Goal: Complete application form: Complete application form

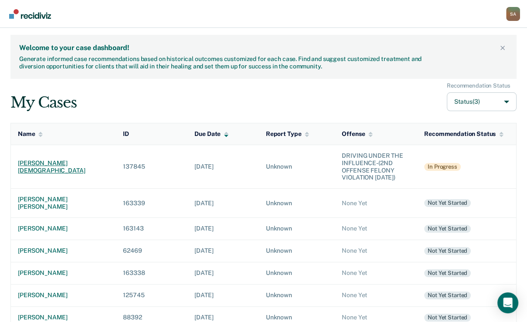
click at [46, 175] on div "[PERSON_NAME][DEMOGRAPHIC_DATA]" at bounding box center [63, 167] width 91 height 15
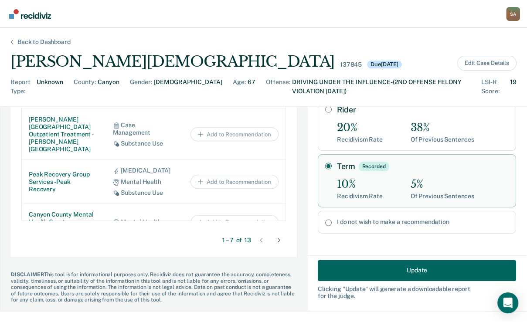
scroll to position [7, 0]
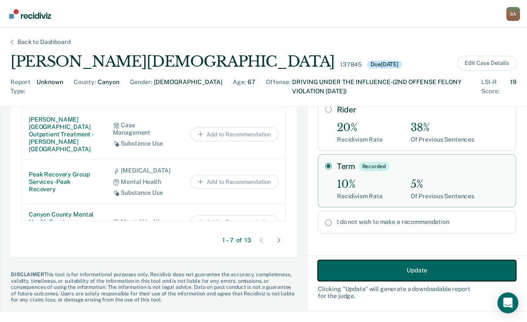
click at [414, 269] on button "Update" at bounding box center [417, 270] width 199 height 21
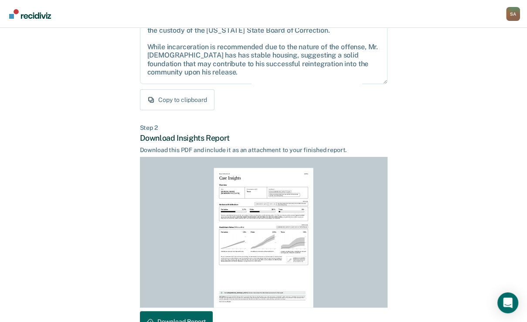
scroll to position [228, 0]
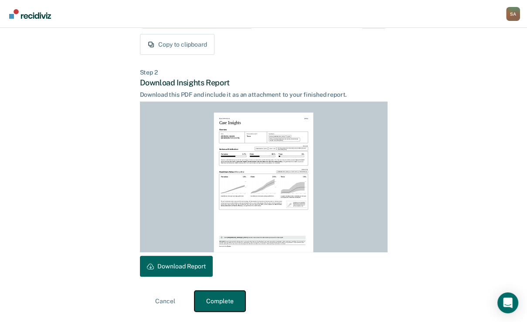
click at [219, 298] on button "Complete" at bounding box center [220, 301] width 51 height 21
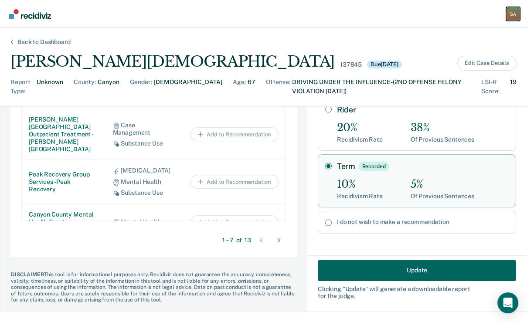
click at [510, 13] on div "S A" at bounding box center [514, 14] width 14 height 14
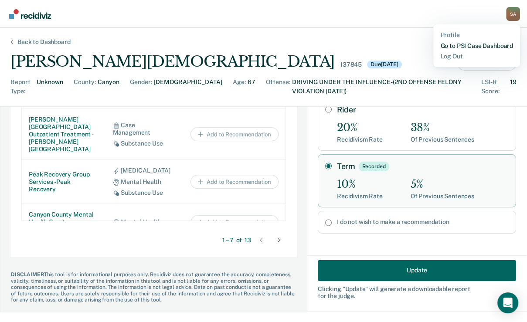
click at [448, 50] on link "Go to PSI Case Dashboard" at bounding box center [477, 45] width 73 height 7
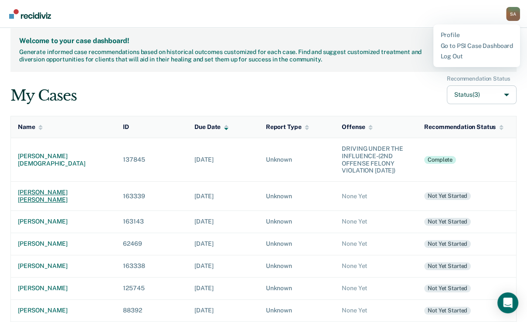
click at [44, 204] on div "[PERSON_NAME] [PERSON_NAME]" at bounding box center [63, 196] width 91 height 15
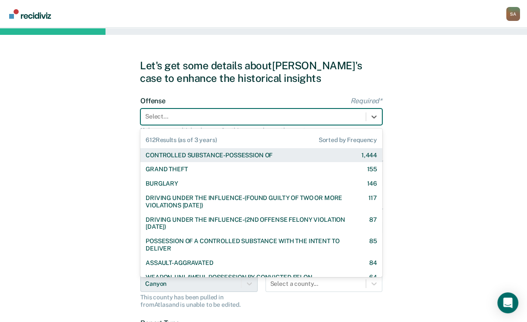
click at [164, 121] on div at bounding box center [253, 116] width 216 height 9
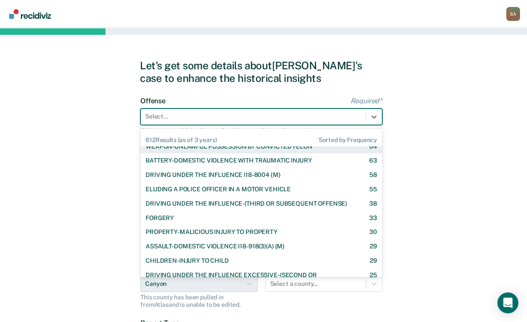
scroll to position [140, 0]
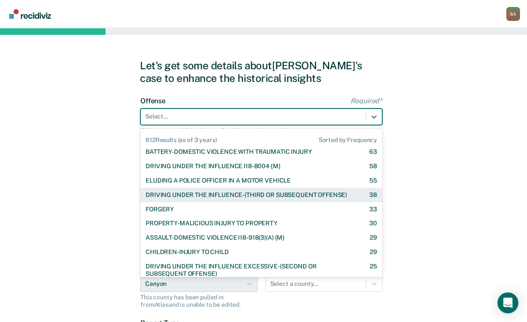
click at [191, 199] on div "DRIVING UNDER THE INFLUENCE-(THIRD OR SUBSEQUENT OFFENSE)" at bounding box center [247, 195] width 202 height 7
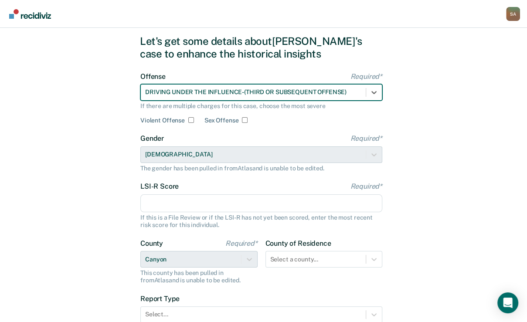
scroll to position [35, 0]
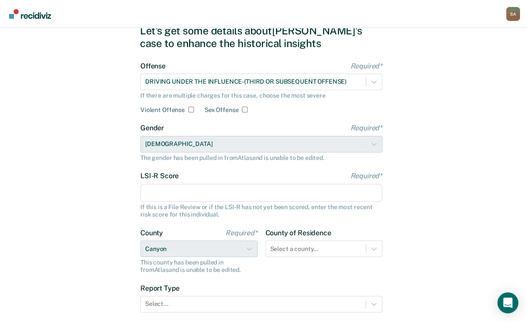
click at [186, 202] on input "LSI-R Score Required*" at bounding box center [261, 193] width 242 height 18
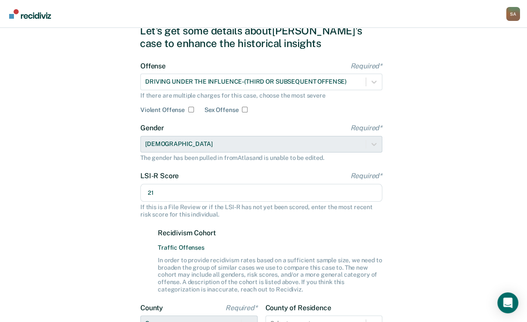
type input "21"
click at [99, 249] on div "Let's get some details about [PERSON_NAME]'s case to enhance the historical ins…" at bounding box center [263, 227] width 527 height 468
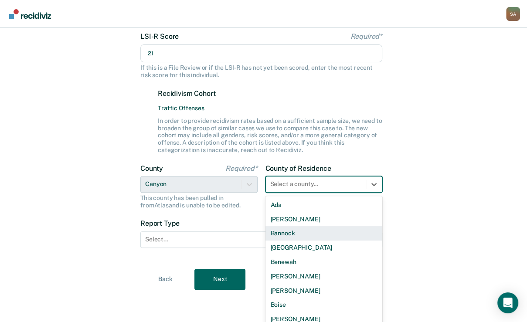
scroll to position [236, 0]
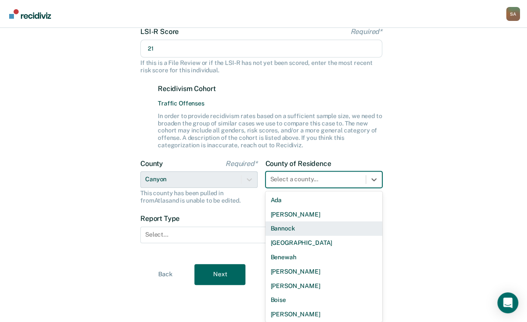
click at [307, 188] on div "44 results available. Use Up and Down to choose options, press Enter to select …" at bounding box center [324, 179] width 117 height 17
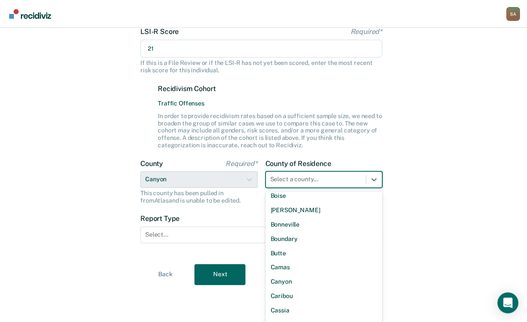
scroll to position [105, 0]
click at [288, 289] on div "Canyon" at bounding box center [324, 281] width 117 height 14
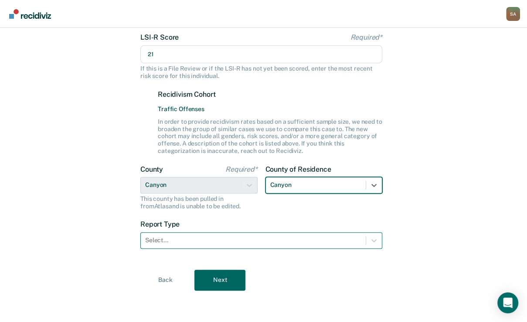
click at [260, 245] on div at bounding box center [253, 240] width 216 height 9
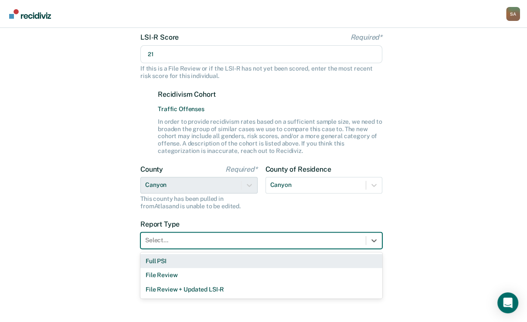
click at [187, 269] on div "Full PSI" at bounding box center [261, 261] width 242 height 14
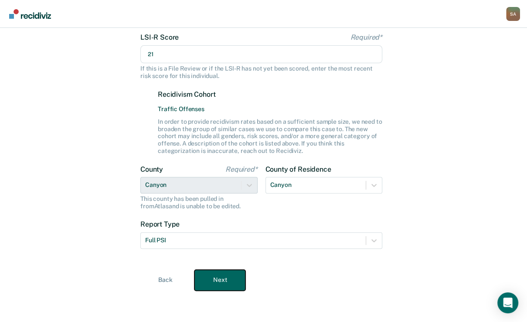
click at [224, 291] on button "Next" at bounding box center [220, 280] width 51 height 21
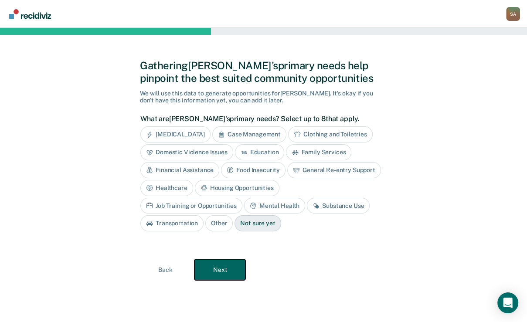
scroll to position [54, 0]
click at [307, 214] on div "Substance Use" at bounding box center [338, 206] width 63 height 16
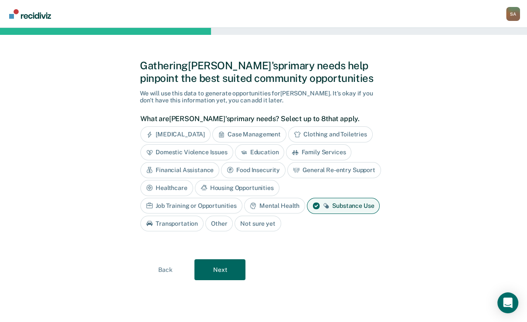
click at [302, 214] on div "Mental Health" at bounding box center [274, 206] width 61 height 16
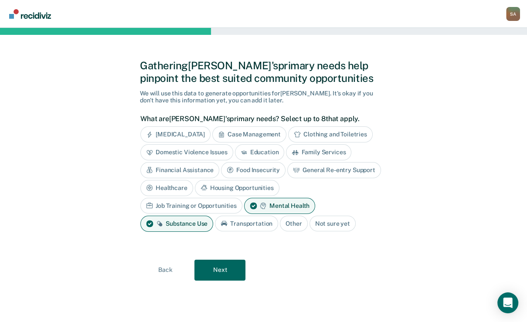
click at [237, 209] on div "Job Training or Opportunities" at bounding box center [191, 206] width 102 height 16
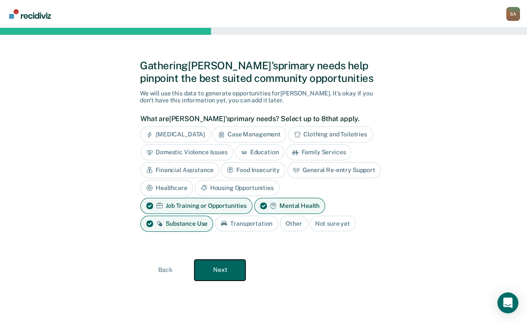
click at [220, 281] on button "Next" at bounding box center [220, 270] width 51 height 21
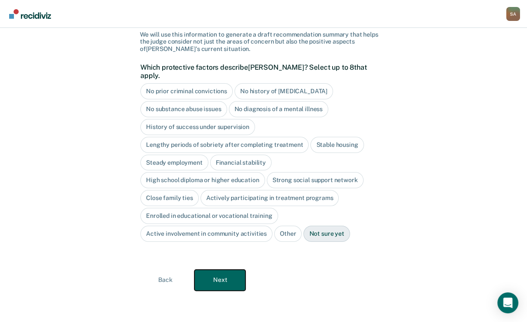
scroll to position [81, 0]
click at [267, 188] on div "Strong social support network" at bounding box center [315, 180] width 97 height 16
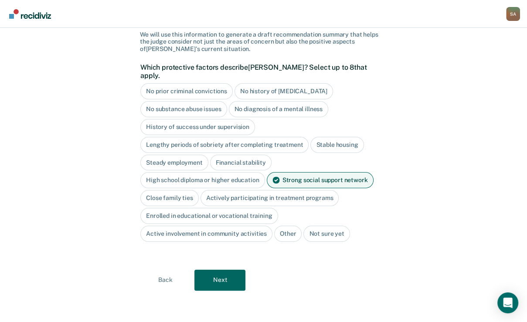
click at [199, 206] on div "Close family ties" at bounding box center [169, 198] width 58 height 16
click at [227, 278] on button "Next" at bounding box center [220, 280] width 51 height 21
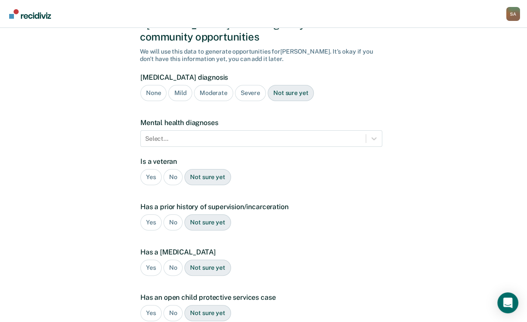
scroll to position [49, 0]
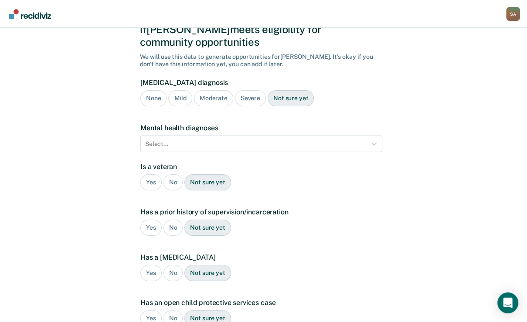
click at [213, 106] on div "Moderate" at bounding box center [213, 98] width 39 height 16
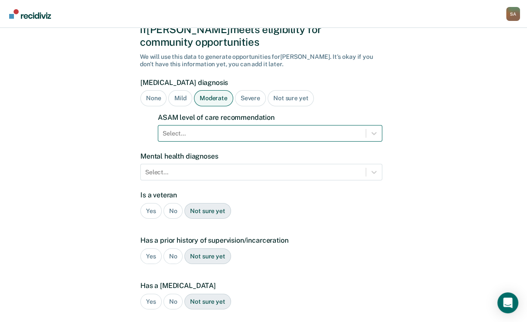
click at [206, 138] on div at bounding box center [262, 133] width 199 height 9
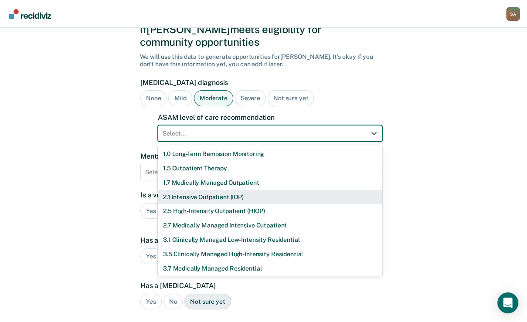
click at [226, 205] on div "2.1 Intensive Outpatient (IOP)" at bounding box center [270, 197] width 225 height 14
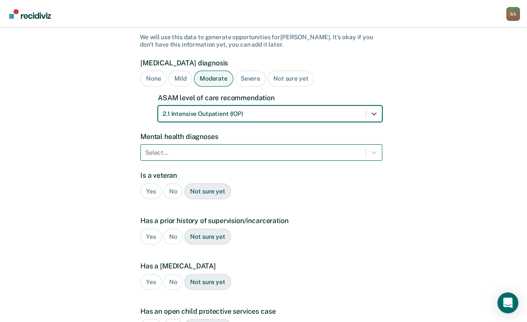
click at [243, 161] on div "Select..." at bounding box center [261, 152] width 242 height 17
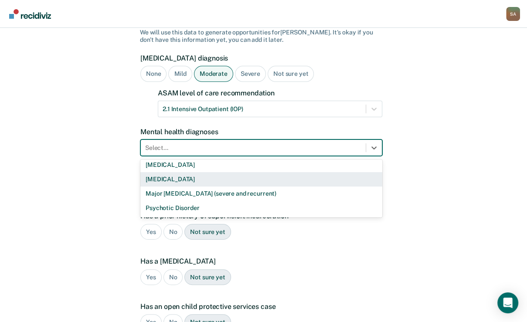
scroll to position [35, 0]
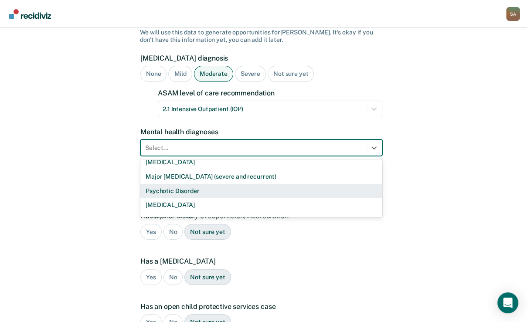
click at [223, 199] on div "Psychotic Disorder" at bounding box center [261, 191] width 242 height 14
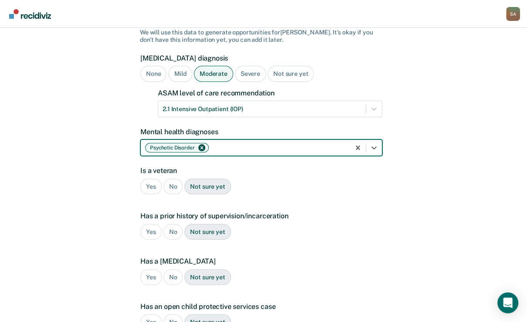
click at [204, 150] on icon "Remove Psychotic Disorder" at bounding box center [202, 148] width 3 height 3
click at [213, 153] on div at bounding box center [253, 148] width 216 height 9
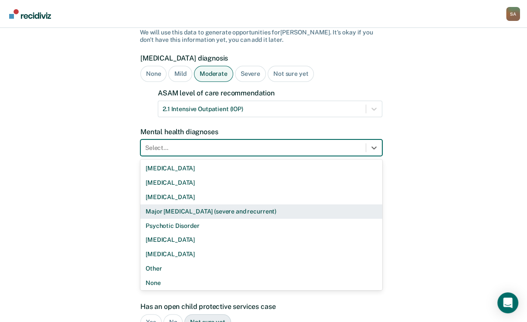
click at [202, 219] on div "Major [MEDICAL_DATA] (severe and recurrent)" at bounding box center [261, 212] width 242 height 14
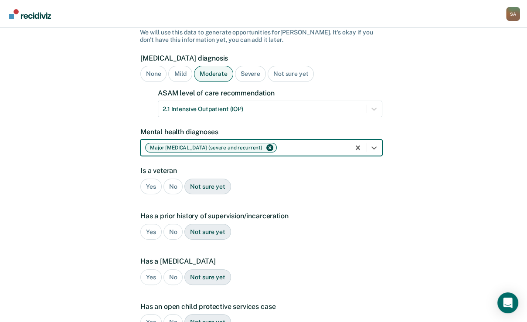
click at [173, 195] on div "No" at bounding box center [174, 187] width 20 height 16
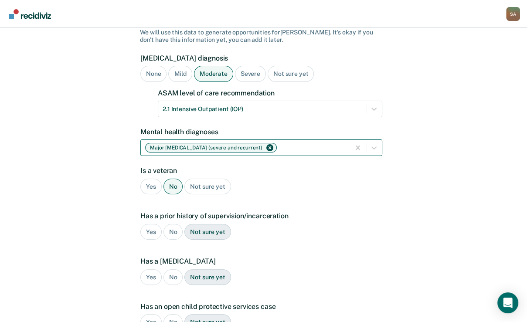
click at [151, 240] on div "Yes" at bounding box center [150, 232] width 21 height 16
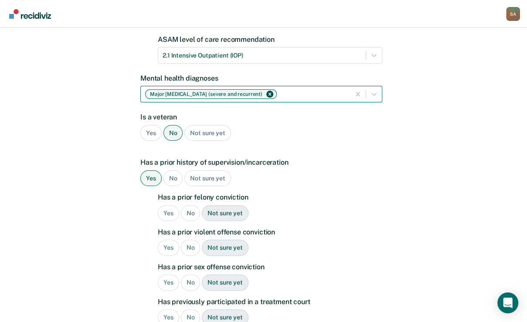
scroll to position [143, 0]
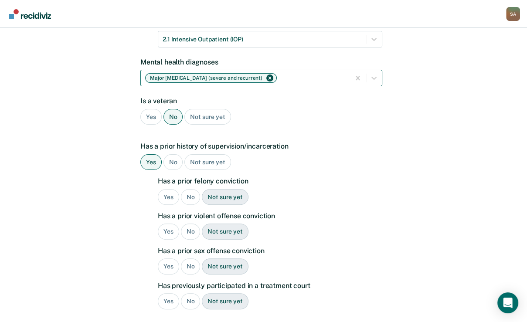
click at [195, 205] on div "No" at bounding box center [191, 197] width 20 height 16
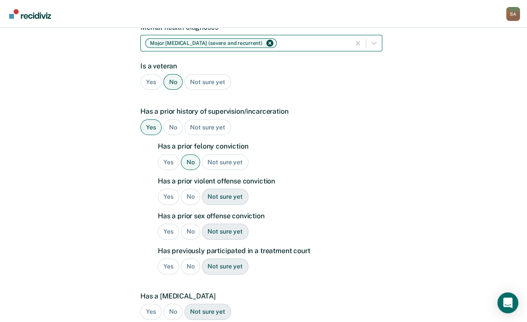
click at [192, 205] on div "No" at bounding box center [191, 197] width 20 height 16
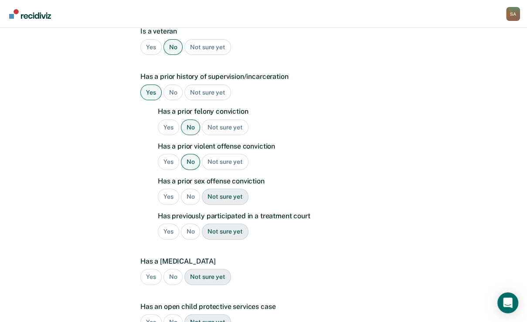
click at [192, 205] on div "No" at bounding box center [191, 197] width 20 height 16
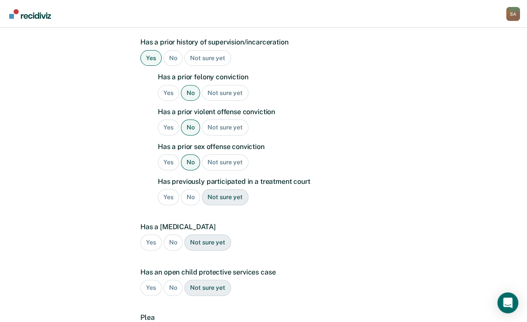
scroll to position [283, 0]
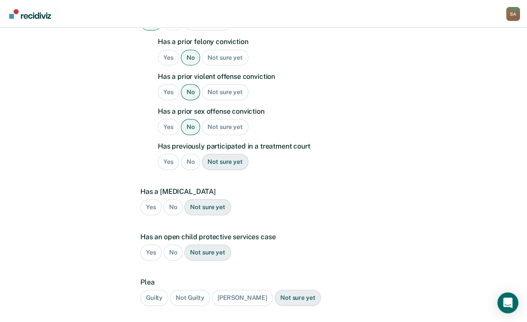
click at [194, 170] on div "No" at bounding box center [191, 162] width 20 height 16
click at [175, 216] on div "No" at bounding box center [174, 207] width 20 height 16
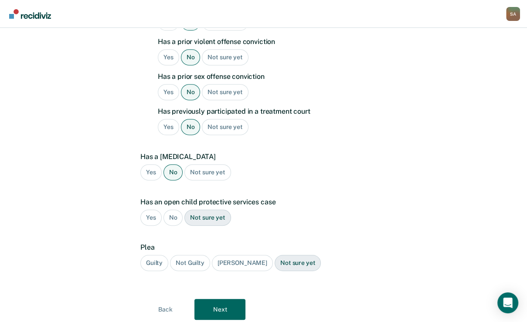
click at [175, 226] on div "No" at bounding box center [174, 218] width 20 height 16
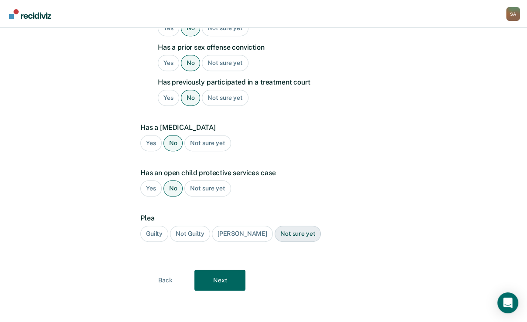
scroll to position [387, 0]
click at [165, 242] on div "Guilty" at bounding box center [154, 234] width 28 height 16
click at [213, 291] on button "Next" at bounding box center [220, 280] width 51 height 21
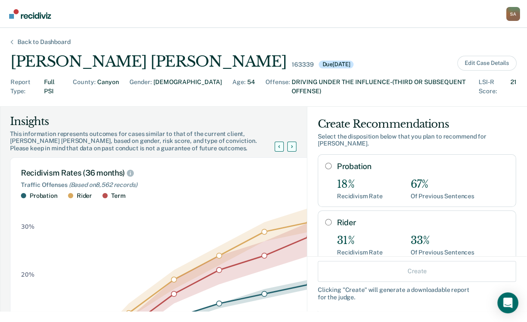
click at [325, 170] on input "Probation" at bounding box center [328, 166] width 7 height 7
radio input "true"
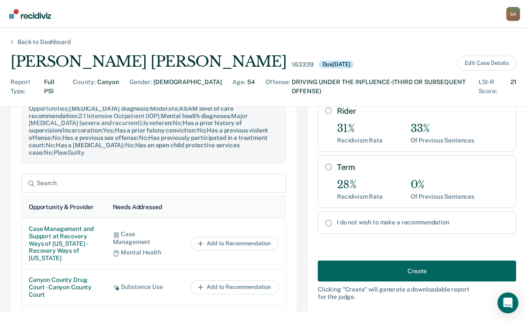
scroll to position [384, 0]
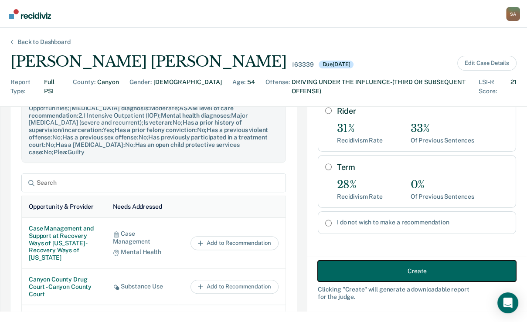
click at [340, 261] on button "Create" at bounding box center [417, 271] width 199 height 21
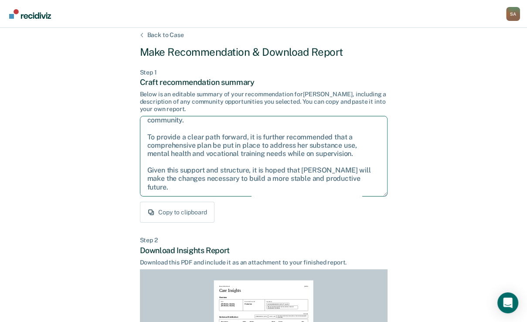
scroll to position [87, 0]
drag, startPoint x: 147, startPoint y: 163, endPoint x: 366, endPoint y: 250, distance: 236.2
click at [366, 223] on div "Step 1 Craft recommendation summary Below is an editable summary of your recomm…" at bounding box center [264, 146] width 248 height 154
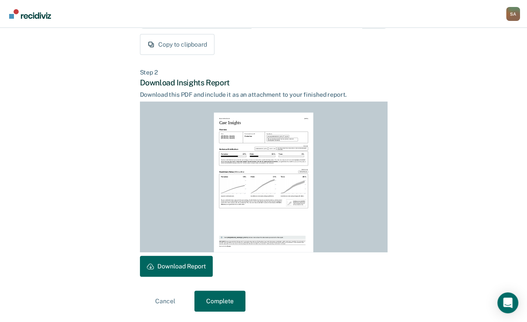
scroll to position [228, 0]
click at [213, 271] on button "Download Report" at bounding box center [176, 266] width 73 height 21
click at [208, 304] on button "Complete" at bounding box center [220, 301] width 51 height 21
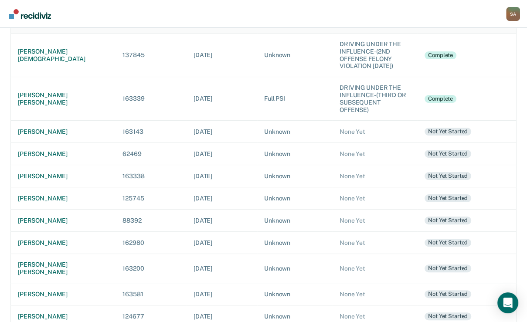
scroll to position [140, 0]
